Goal: Check status: Check status

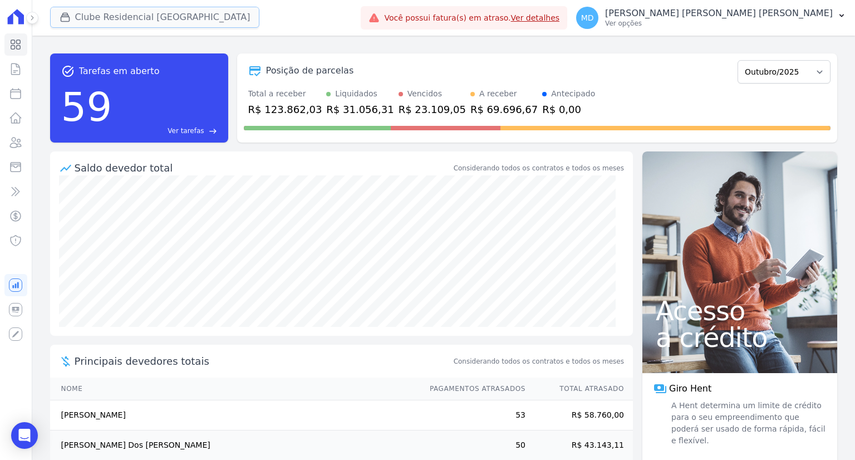
click at [160, 17] on button "Clube Residencial [GEOGRAPHIC_DATA]" at bounding box center [155, 17] width 210 height 21
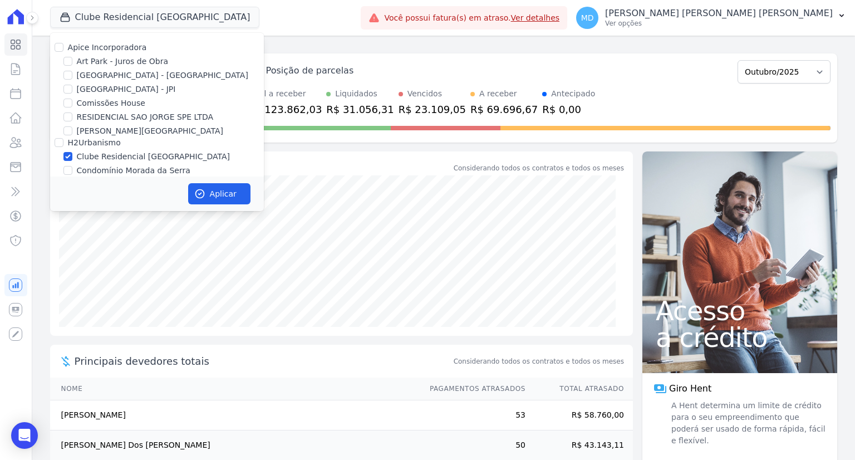
click at [96, 103] on label "Comissões House" at bounding box center [111, 103] width 68 height 12
click at [72, 103] on input "Comissões House" at bounding box center [67, 103] width 9 height 9
checkbox input "true"
click at [82, 158] on label "Clube Residencial [GEOGRAPHIC_DATA]" at bounding box center [153, 157] width 153 height 12
click at [72, 158] on input "Clube Residencial [GEOGRAPHIC_DATA]" at bounding box center [67, 156] width 9 height 9
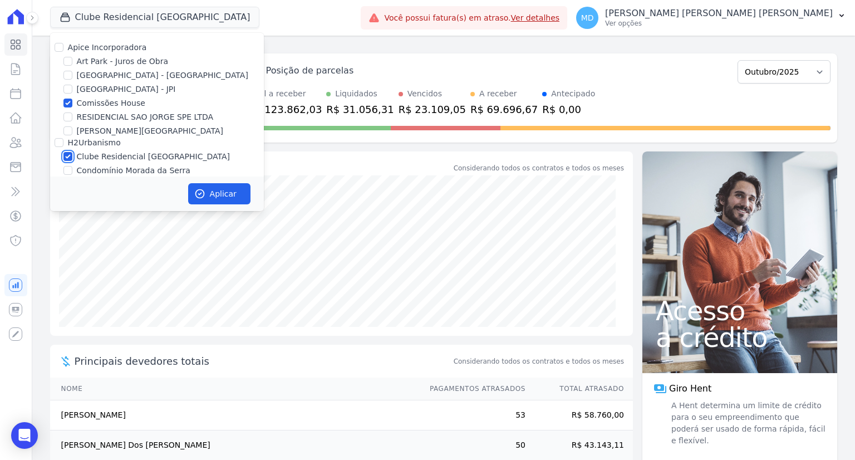
checkbox input "false"
click at [195, 192] on icon "button" at bounding box center [199, 194] width 8 height 8
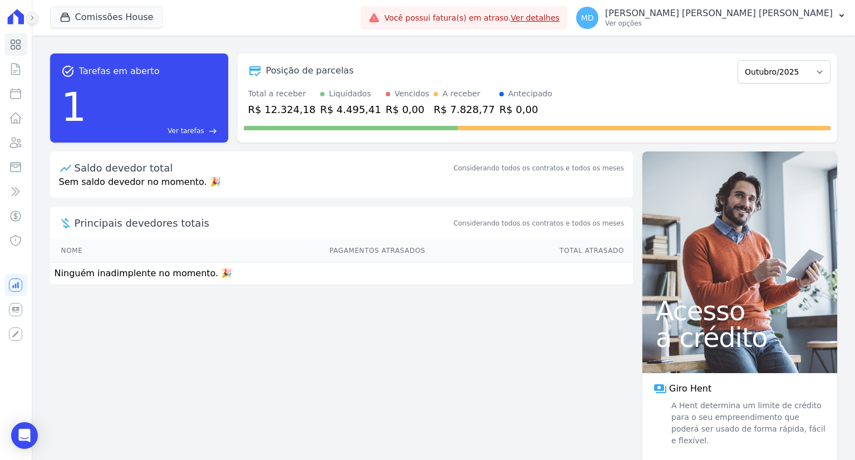
click at [36, 21] on button at bounding box center [32, 18] width 12 height 12
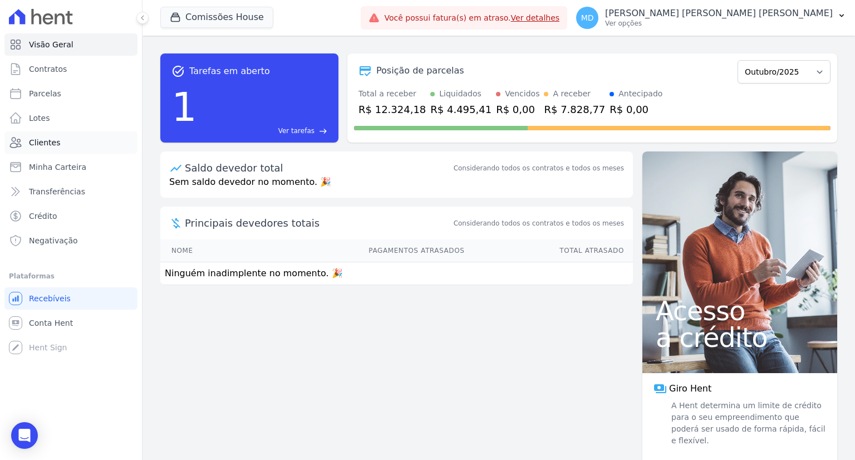
click at [46, 142] on span "Clientes" at bounding box center [44, 142] width 31 height 11
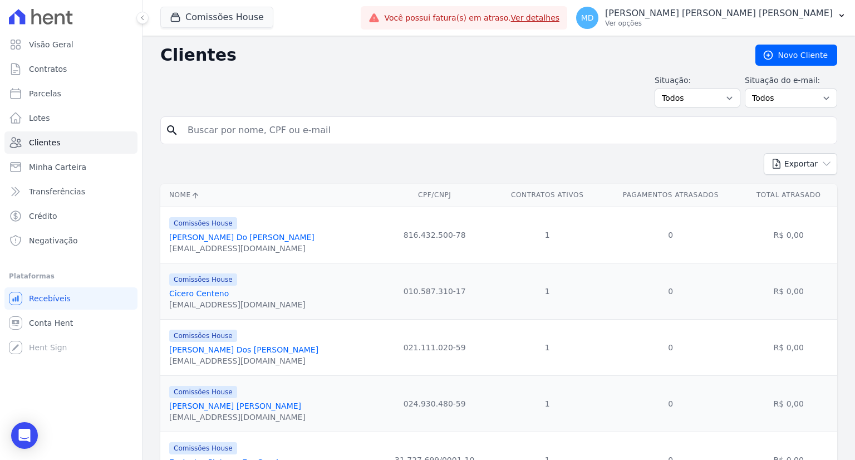
click at [207, 131] on input "search" at bounding box center [506, 130] width 651 height 22
type input "[PERSON_NAME]"
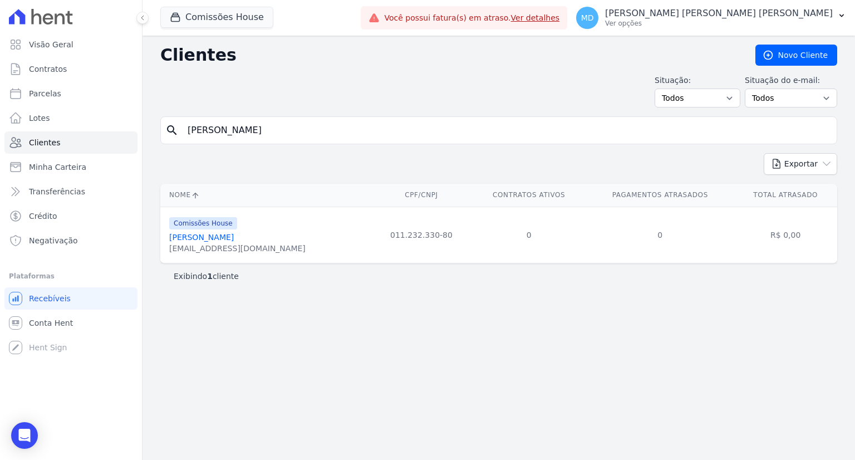
click at [232, 239] on link "[PERSON_NAME]" at bounding box center [201, 237] width 65 height 9
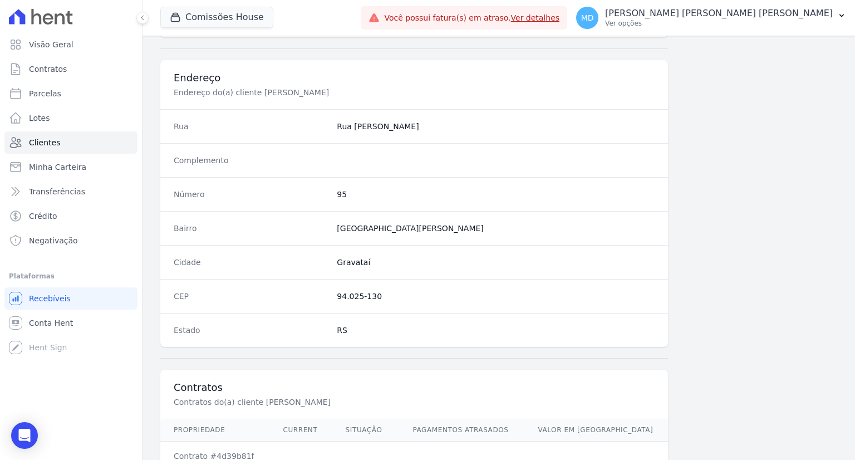
scroll to position [578, 0]
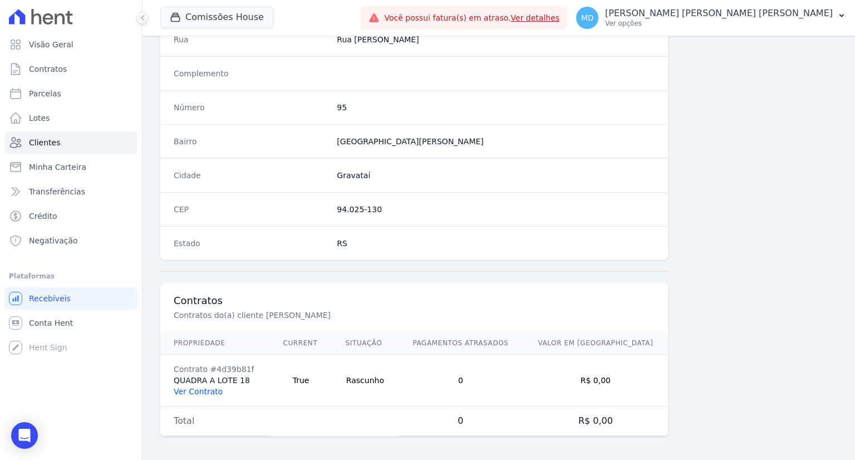
click at [191, 392] on link "Ver Contrato" at bounding box center [198, 391] width 49 height 9
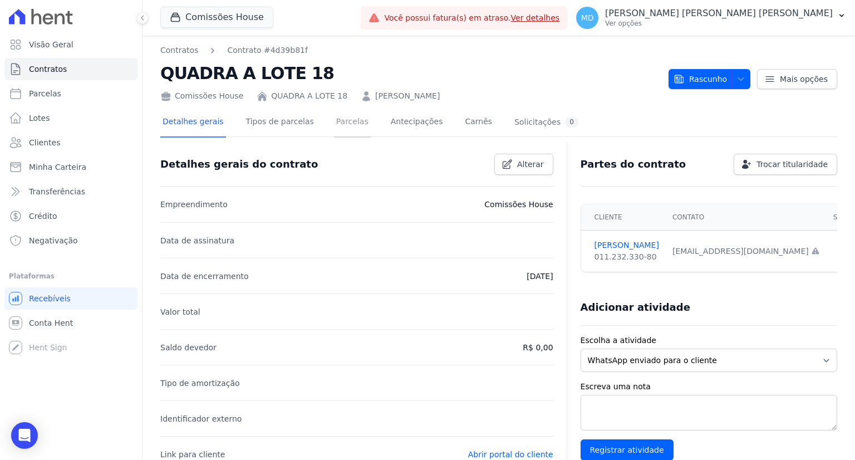
click at [334, 127] on link "Parcelas" at bounding box center [352, 123] width 37 height 30
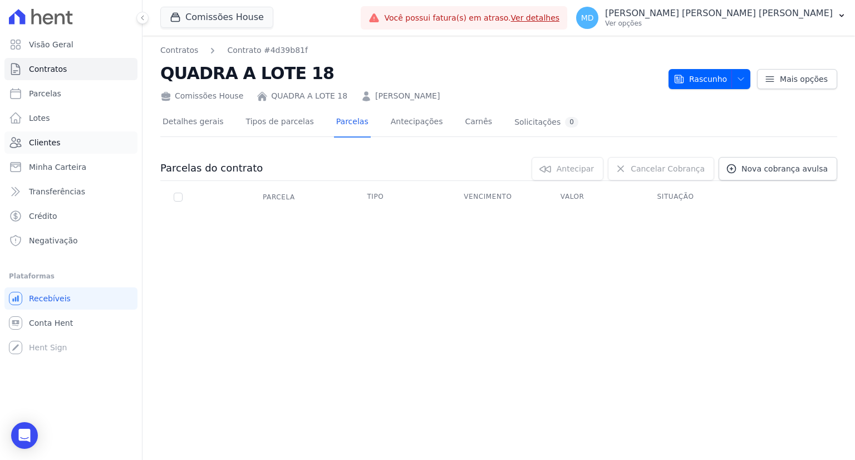
click at [42, 143] on span "Clientes" at bounding box center [44, 142] width 31 height 11
